Goal: Find specific page/section: Find specific page/section

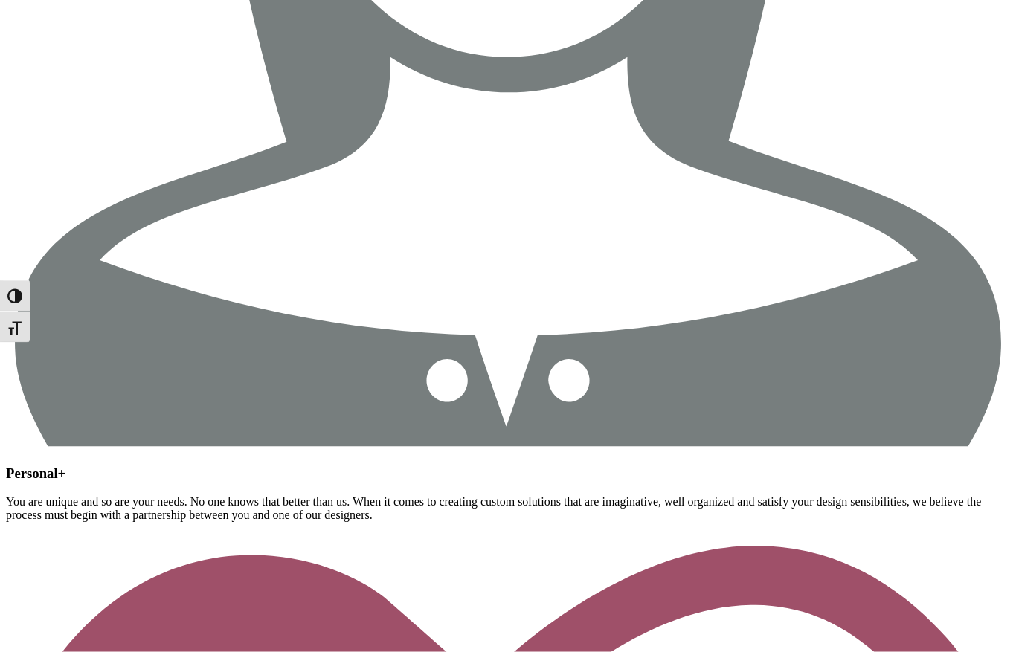
scroll to position [2070, 0]
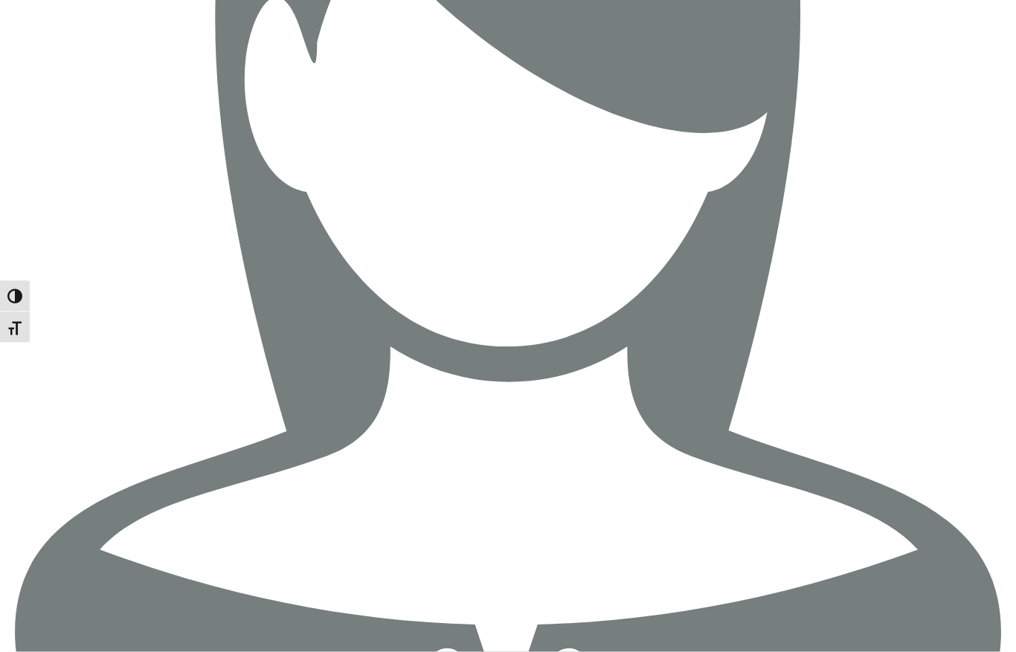
scroll to position [1441, 0]
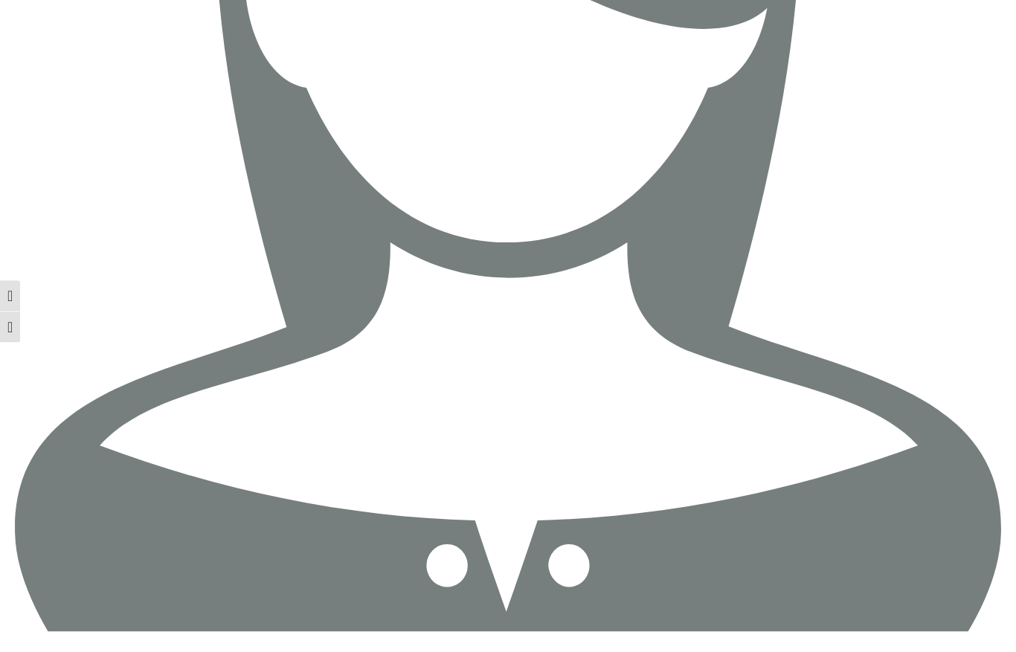
scroll to position [4005, 0]
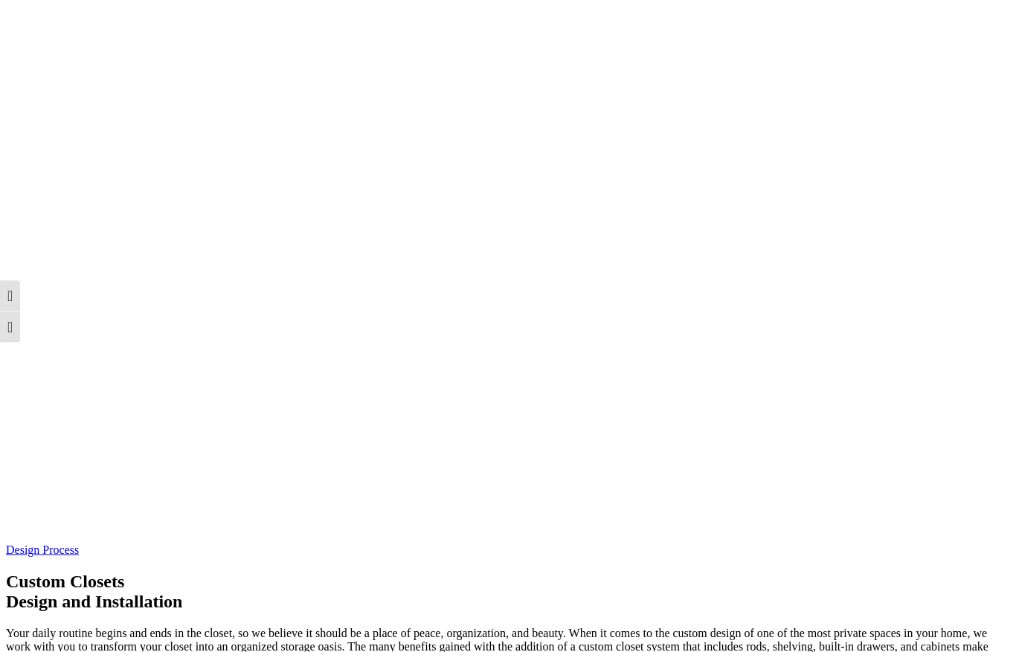
scroll to position [3967, 0]
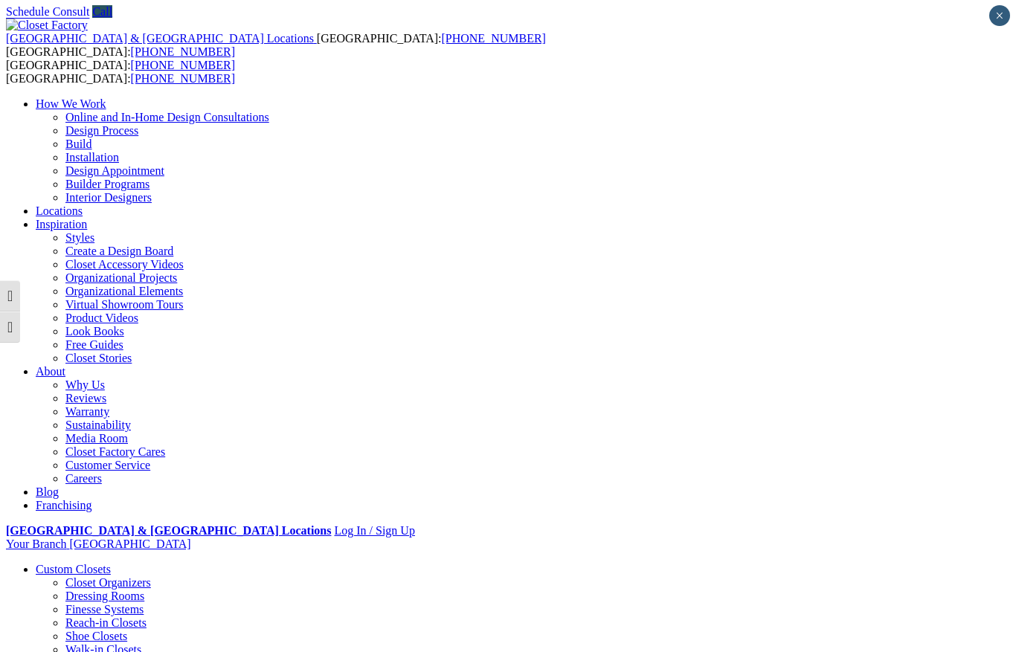
scroll to position [0, 0]
click at [876, 538] on li "Your Branch Fort Lauderdale ZIP code *" at bounding box center [508, 544] width 1004 height 13
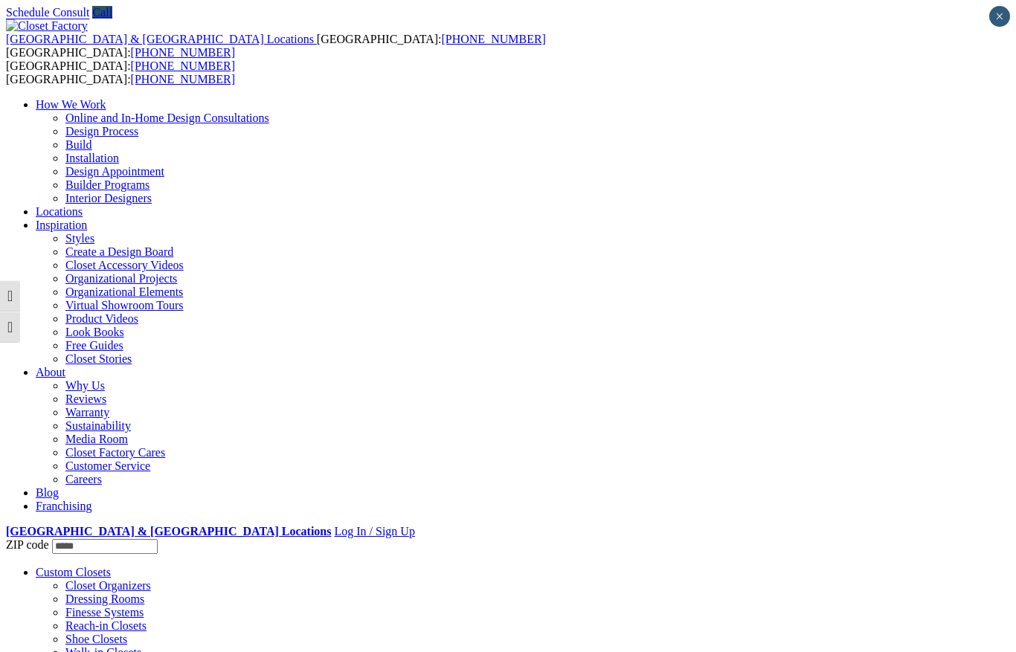
type input "*****"
click input "*" at bounding box center [0, 0] width 0 height 0
click at [955, 538] on li "Your Branch Philadelphia ZIP code ***** *" at bounding box center [508, 544] width 1004 height 13
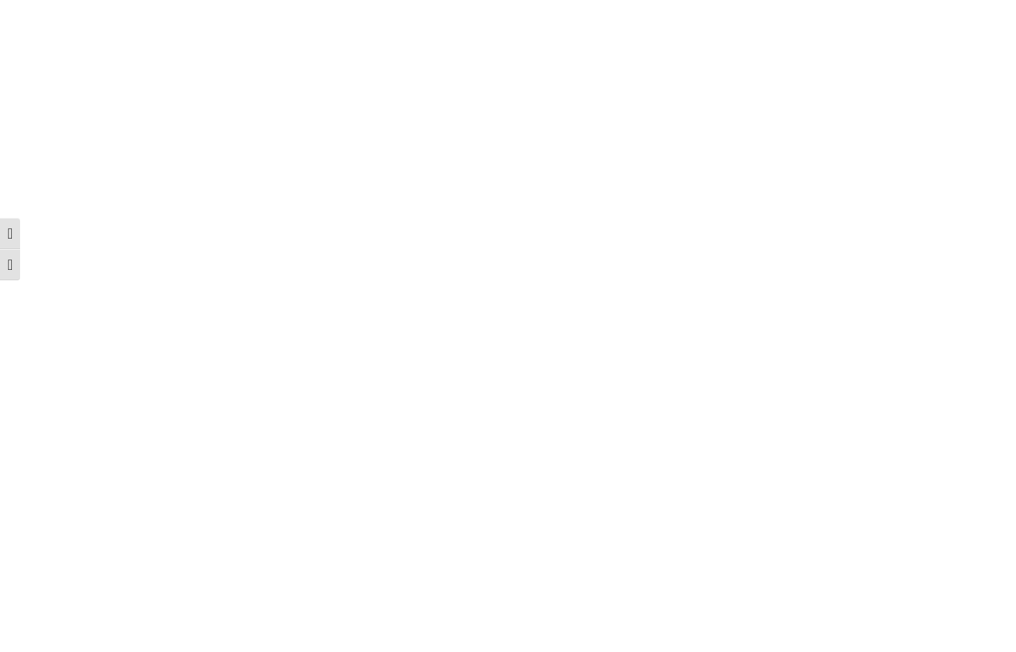
scroll to position [2931, 0]
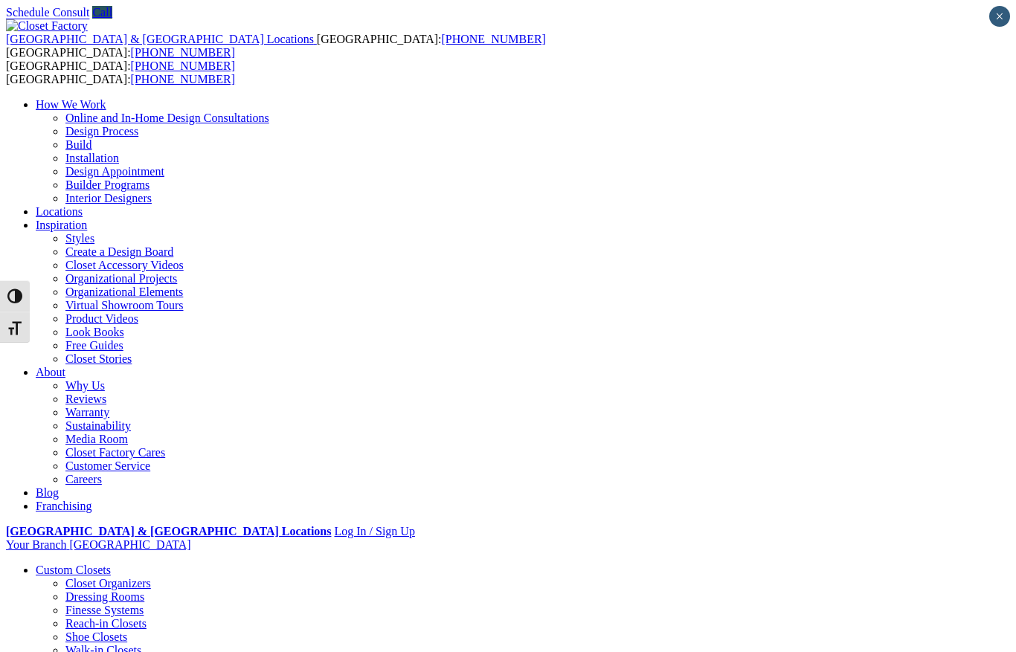
click at [967, 538] on li "Your Branch Philadelphia ZIP code *" at bounding box center [508, 544] width 1004 height 13
click at [885, 538] on li "Your Branch Philadelphia ZIP code *" at bounding box center [508, 546] width 1004 height 16
click at [331, 525] on strong "[GEOGRAPHIC_DATA] & [GEOGRAPHIC_DATA] Locations" at bounding box center [168, 531] width 325 height 13
click at [181, 59] on span "USA: (800) 838-7995 CANADA: (888) 237-5650" at bounding box center [120, 72] width 229 height 26
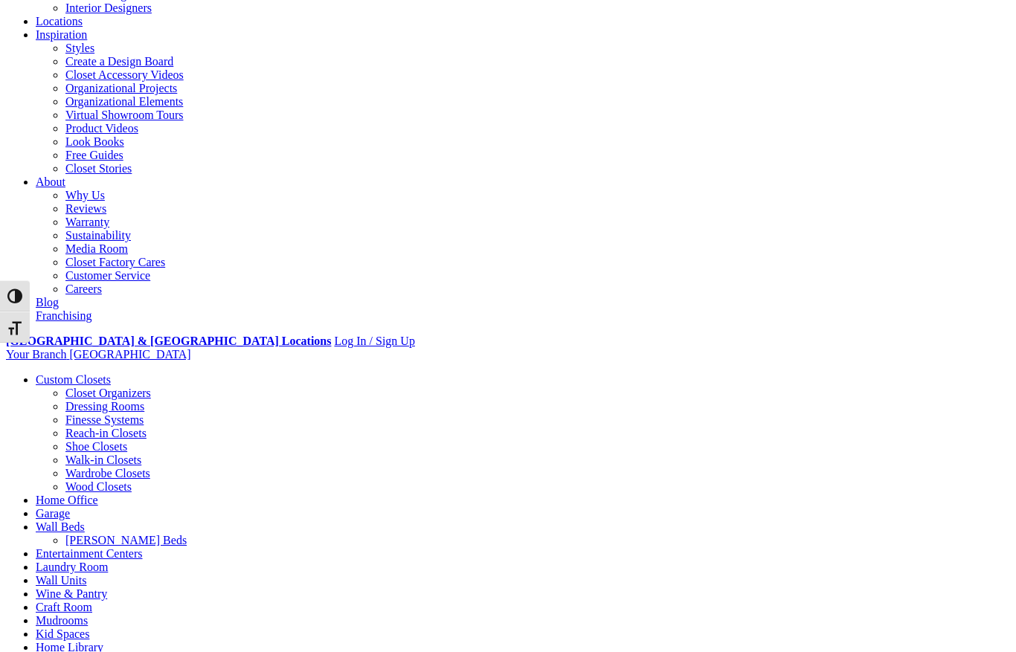
scroll to position [153, 0]
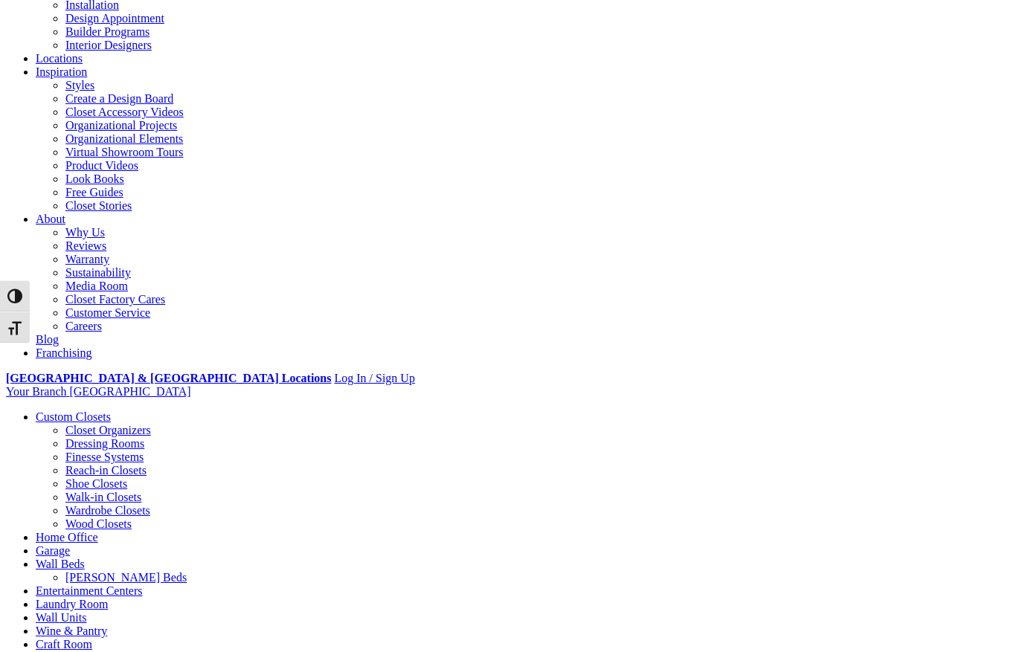
click at [331, 372] on strong "[GEOGRAPHIC_DATA] & [GEOGRAPHIC_DATA] Locations" at bounding box center [168, 378] width 325 height 13
click at [948, 385] on li "Your Branch [GEOGRAPHIC_DATA] ZIP code *" at bounding box center [508, 391] width 1004 height 13
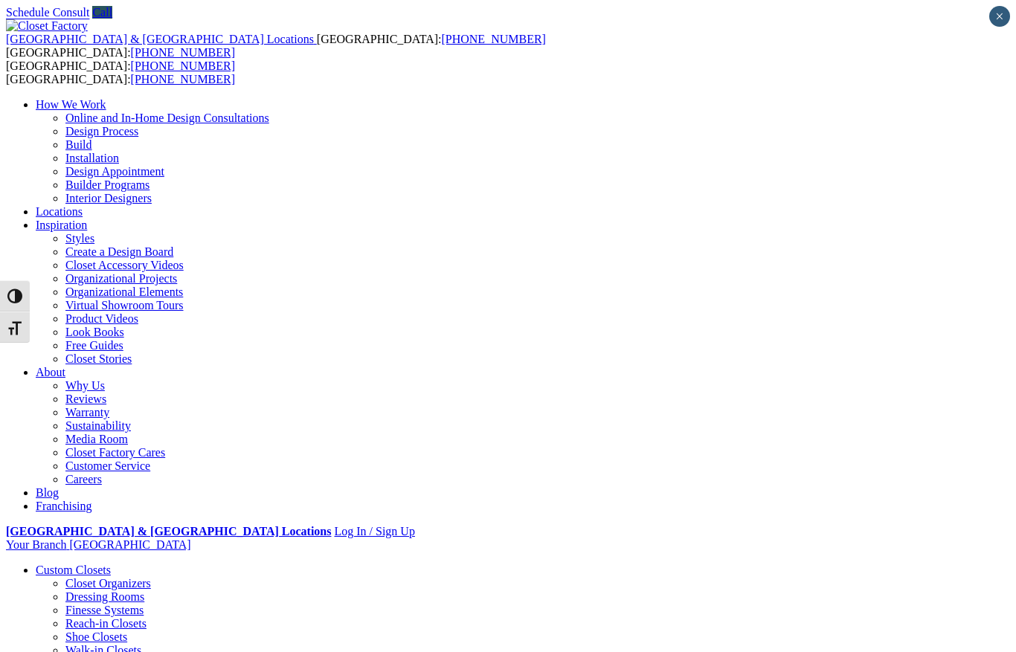
click at [331, 525] on strong "[GEOGRAPHIC_DATA] & [GEOGRAPHIC_DATA] Locations" at bounding box center [168, 531] width 325 height 13
click at [874, 538] on li "Your Branch [GEOGRAPHIC_DATA] ZIP code *" at bounding box center [508, 544] width 1004 height 13
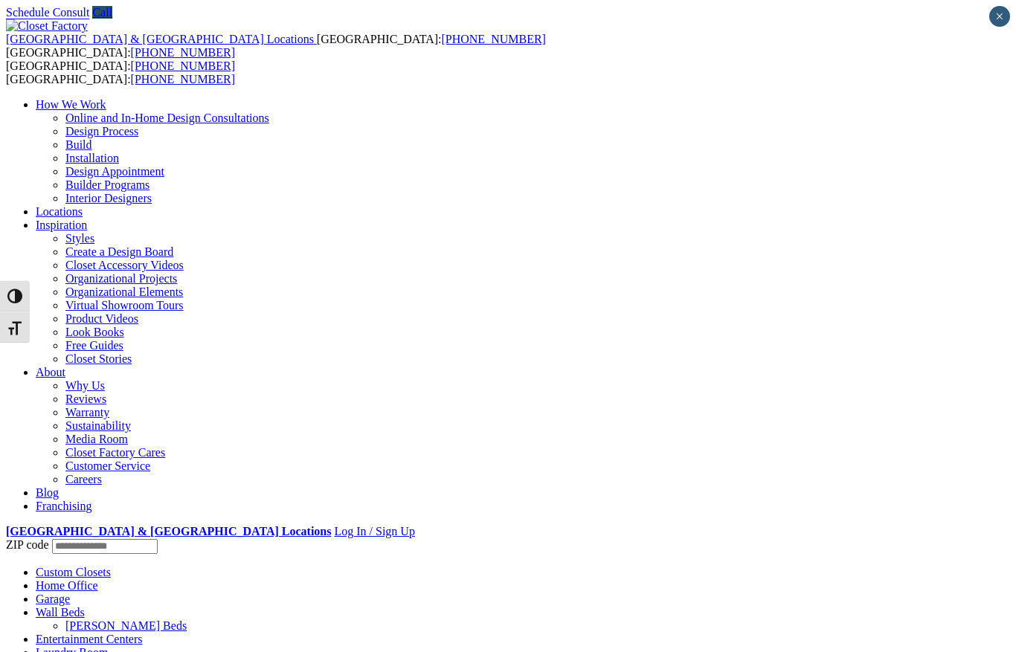
click at [931, 538] on li "Your Branch [GEOGRAPHIC_DATA] ZIP code *" at bounding box center [508, 546] width 1004 height 16
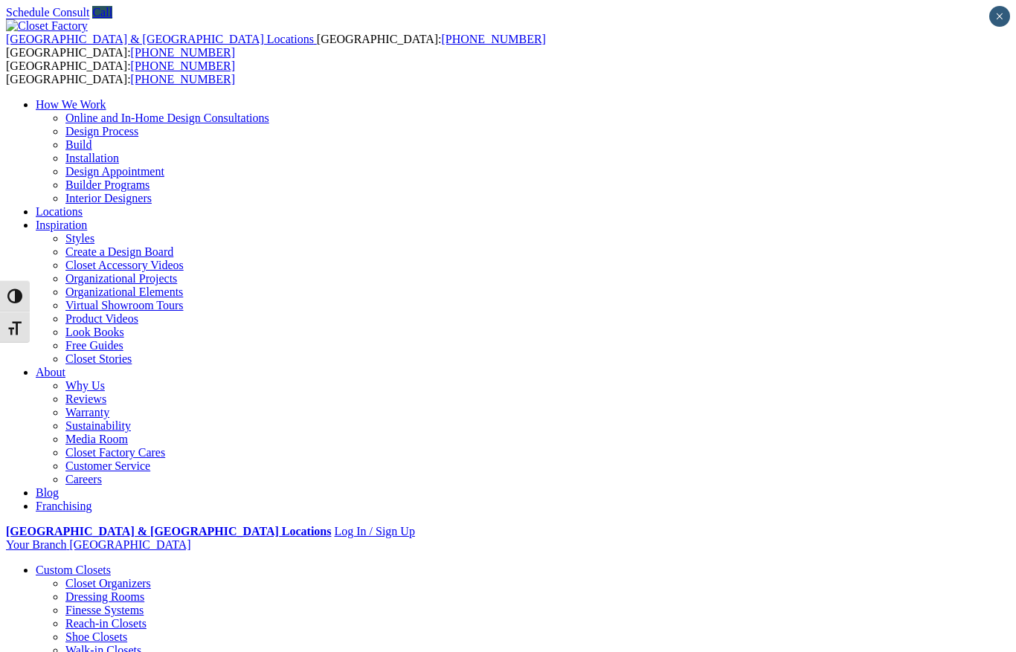
click at [968, 538] on li "Your Branch [GEOGRAPHIC_DATA] ZIP code *" at bounding box center [508, 544] width 1004 height 13
